Goal: Task Accomplishment & Management: Complete application form

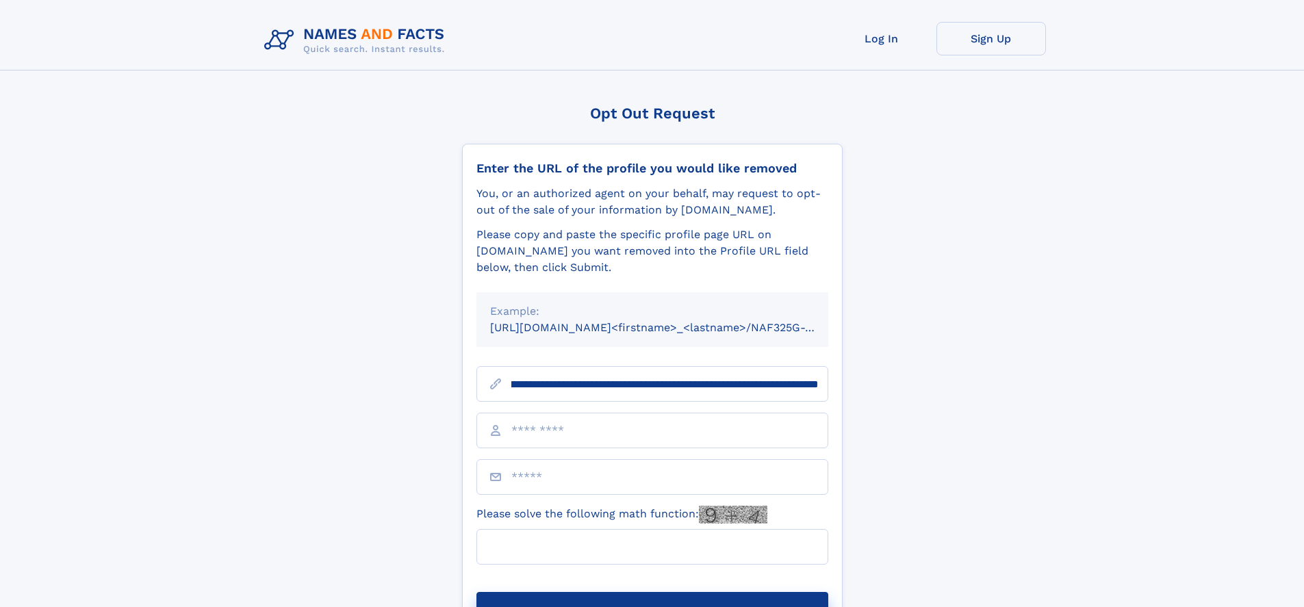
scroll to position [0, 170]
type input "**********"
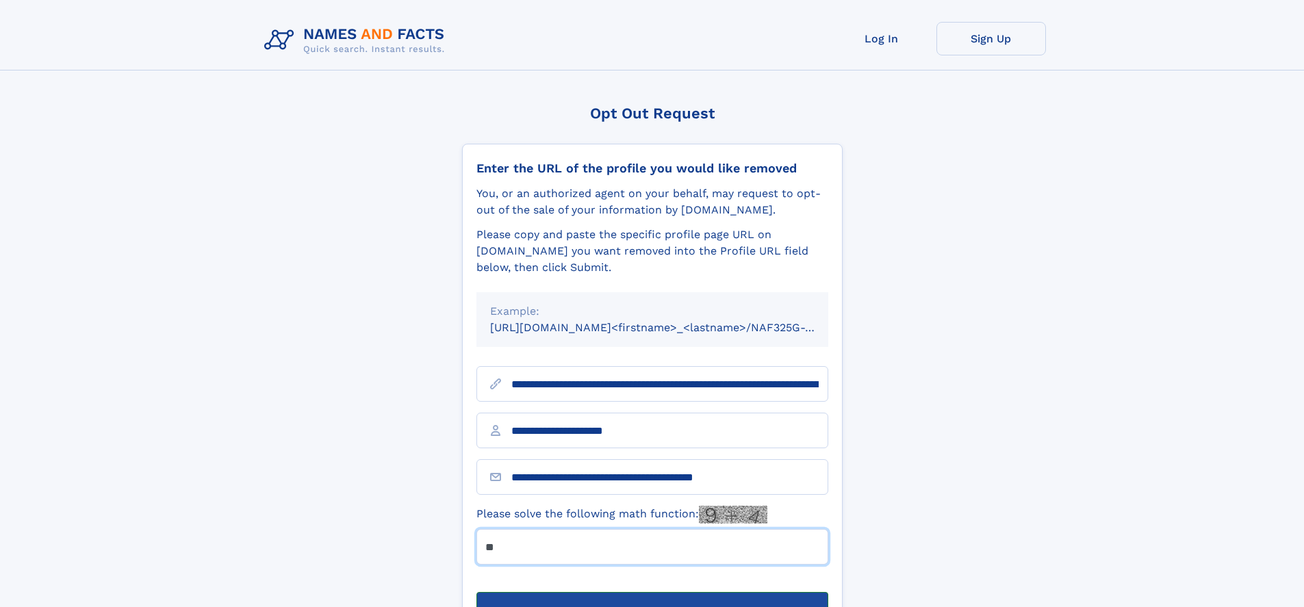
type input "**"
click at [652, 592] on button "Submit Opt Out Request" at bounding box center [652, 614] width 352 height 44
